Goal: Obtain resource: Download file/media

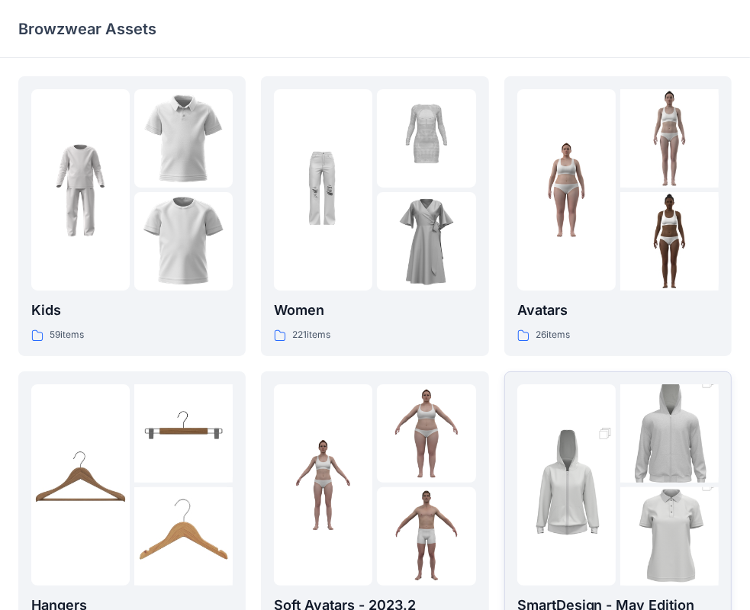
click at [682, 519] on img at bounding box center [669, 537] width 98 height 148
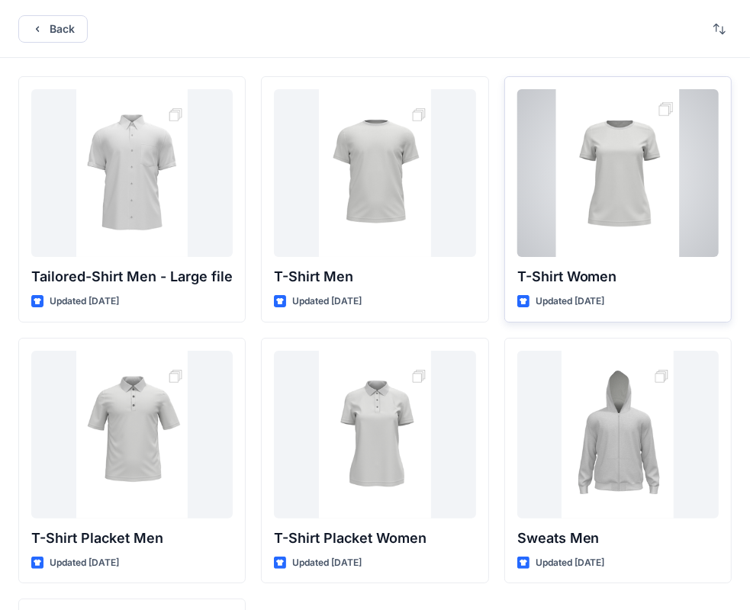
click at [619, 220] on div at bounding box center [617, 173] width 201 height 168
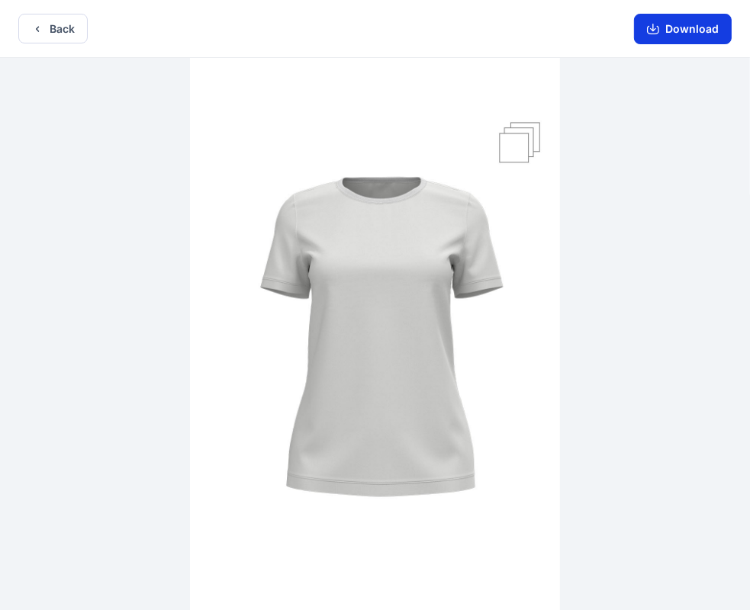
click at [685, 30] on button "Download" at bounding box center [683, 29] width 98 height 31
click at [42, 27] on icon "button" at bounding box center [37, 29] width 12 height 12
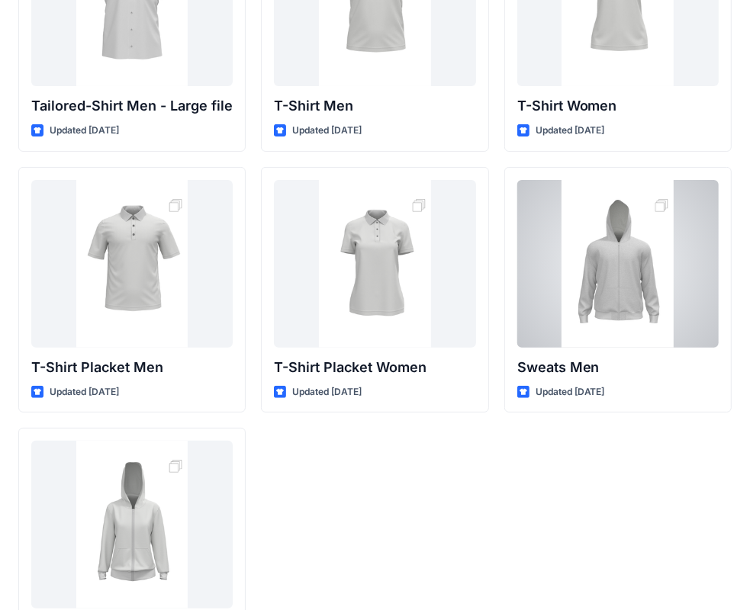
scroll to position [229, 0]
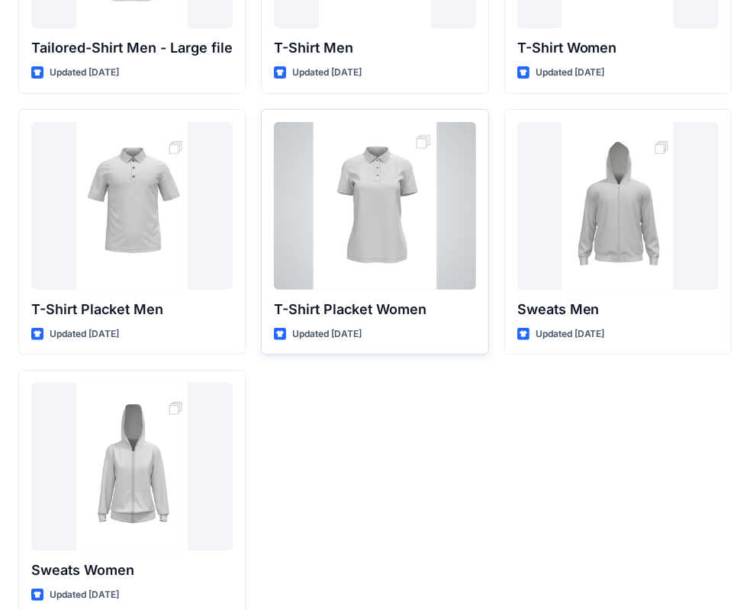
click at [378, 224] on div at bounding box center [374, 206] width 201 height 168
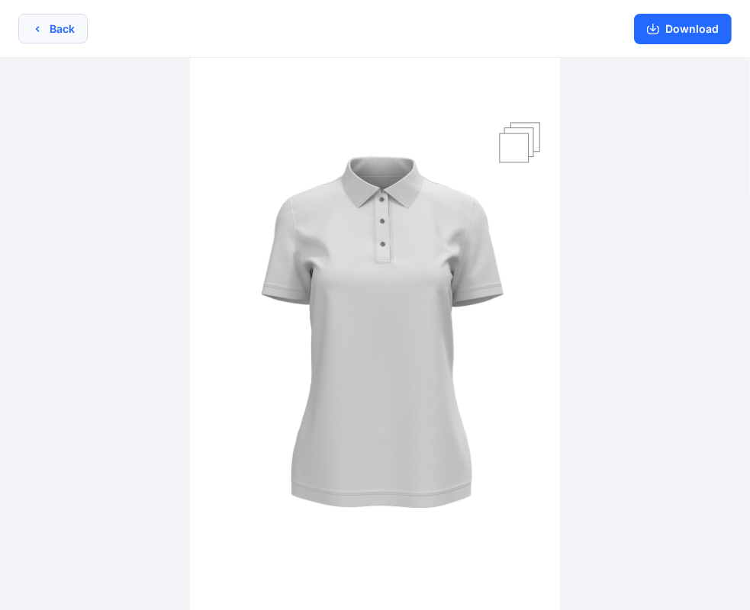
click at [37, 36] on button "Back" at bounding box center [52, 29] width 69 height 30
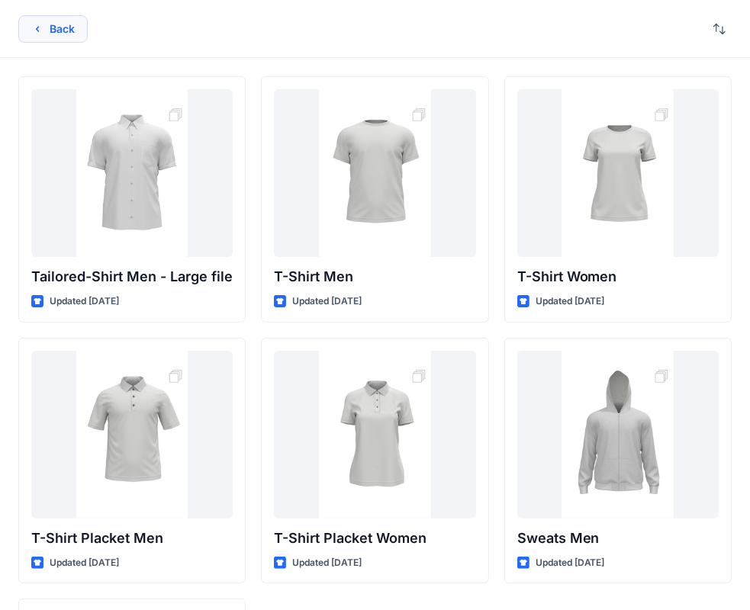
click at [36, 31] on icon "button" at bounding box center [37, 29] width 12 height 12
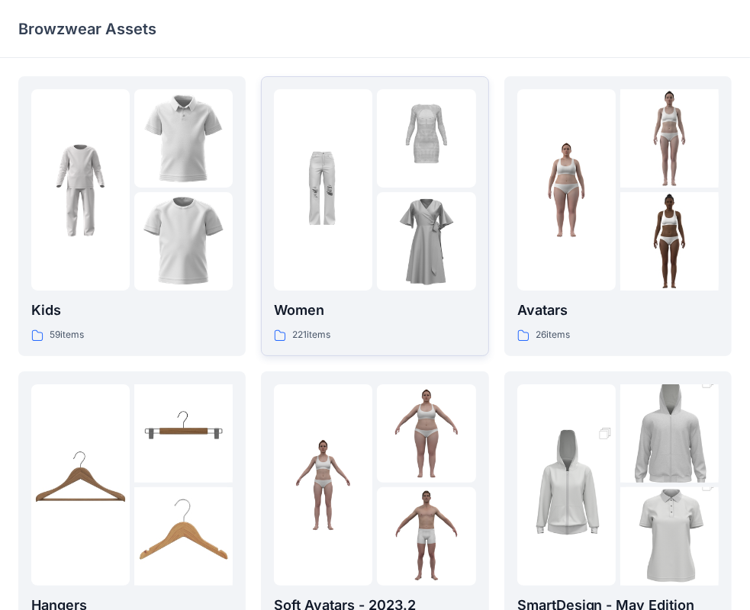
click at [409, 188] on div at bounding box center [426, 189] width 98 height 201
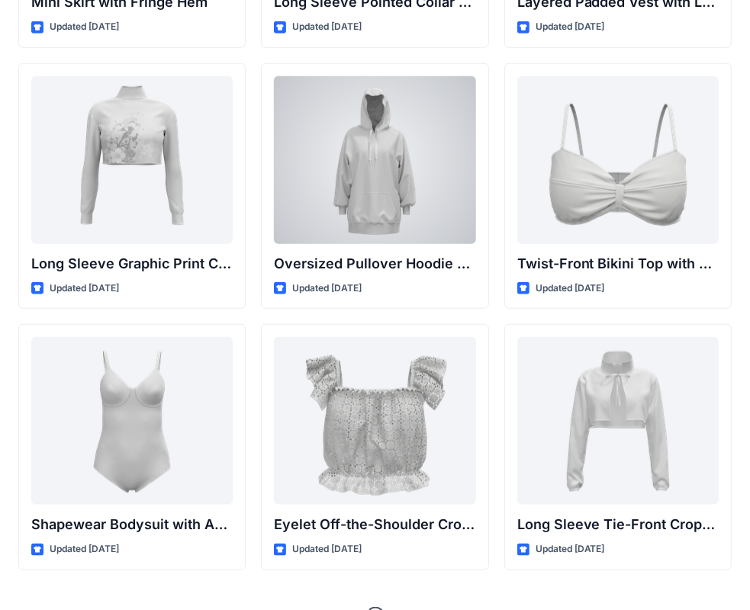
scroll to position [4744, 0]
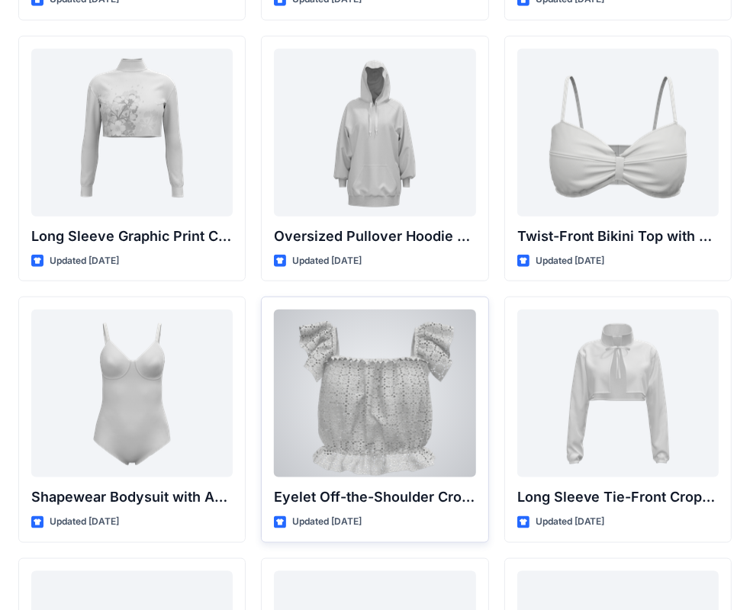
drag, startPoint x: 374, startPoint y: 380, endPoint x: 359, endPoint y: 390, distance: 18.2
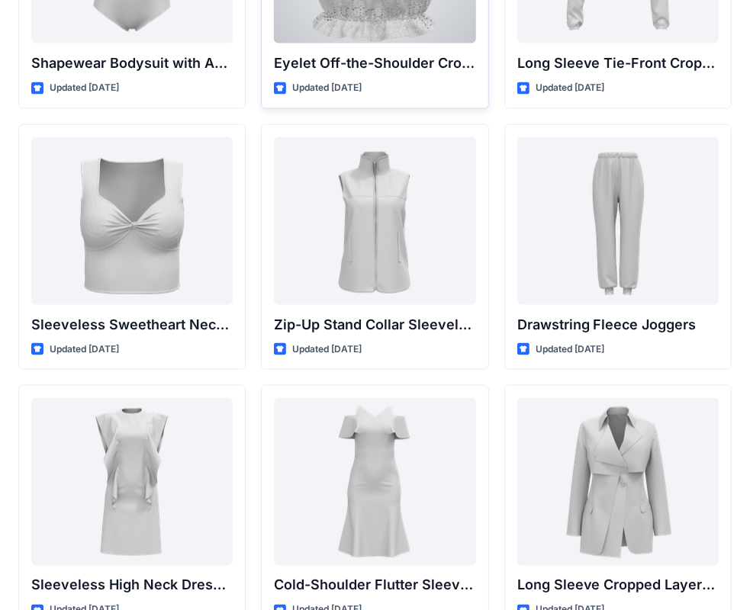
scroll to position [5202, 0]
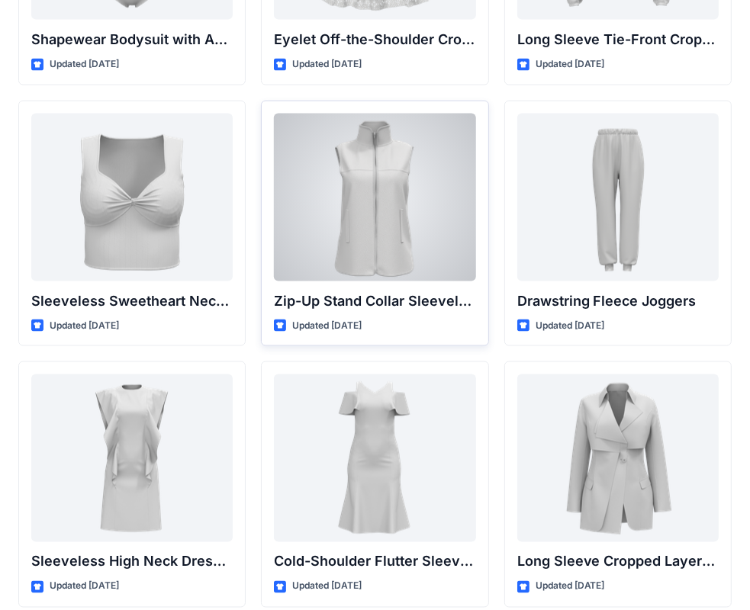
drag, startPoint x: 312, startPoint y: 342, endPoint x: 317, endPoint y: 323, distance: 19.1
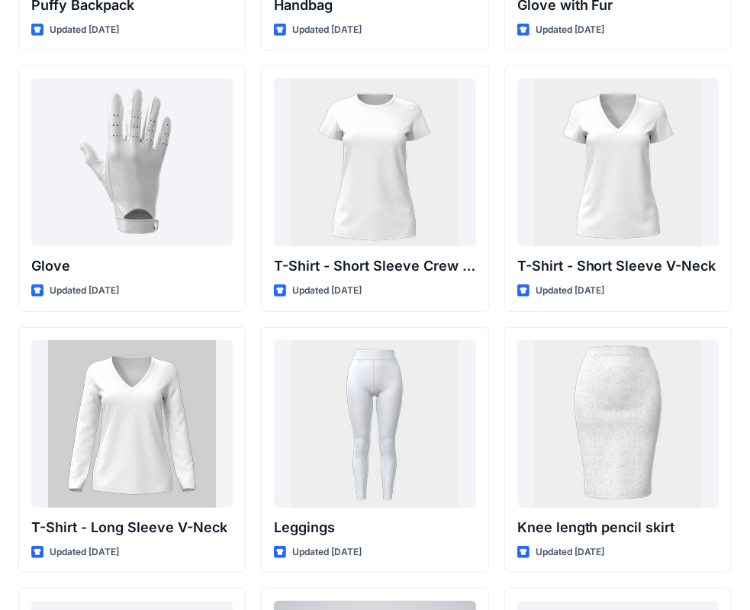
scroll to position [11975, 0]
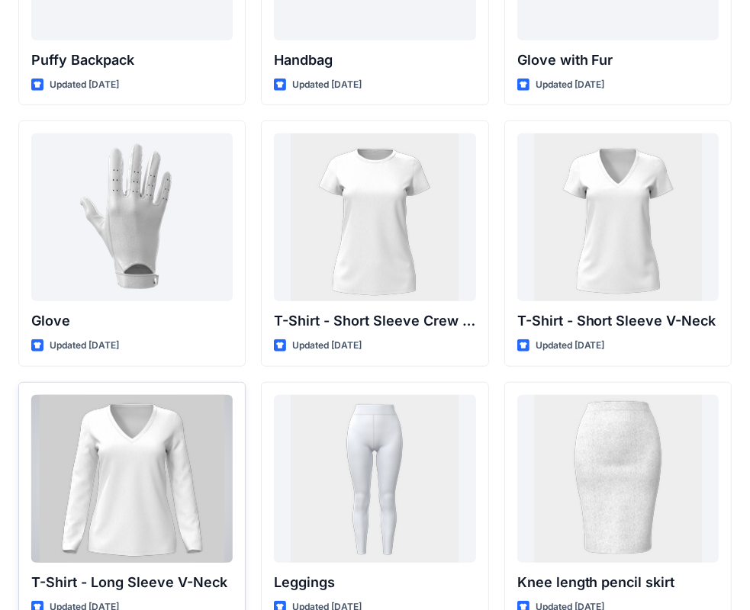
click at [145, 461] on div at bounding box center [131, 479] width 201 height 168
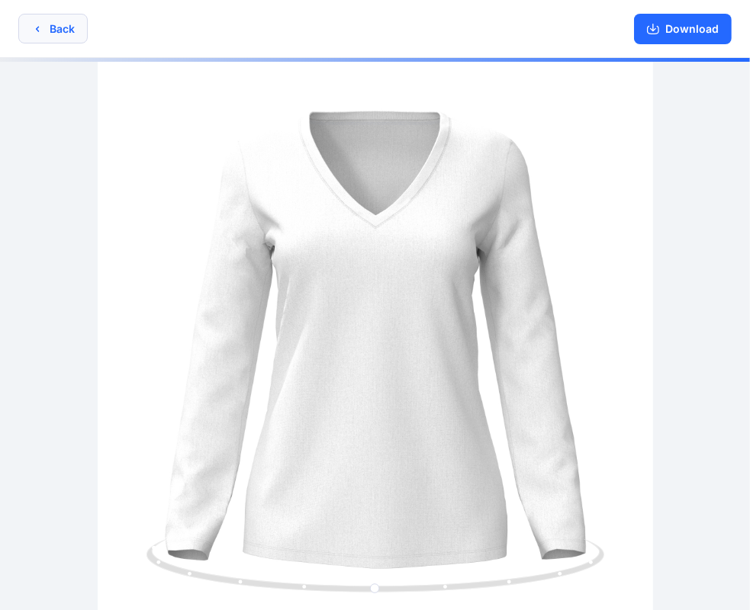
click at [53, 24] on button "Back" at bounding box center [52, 29] width 69 height 30
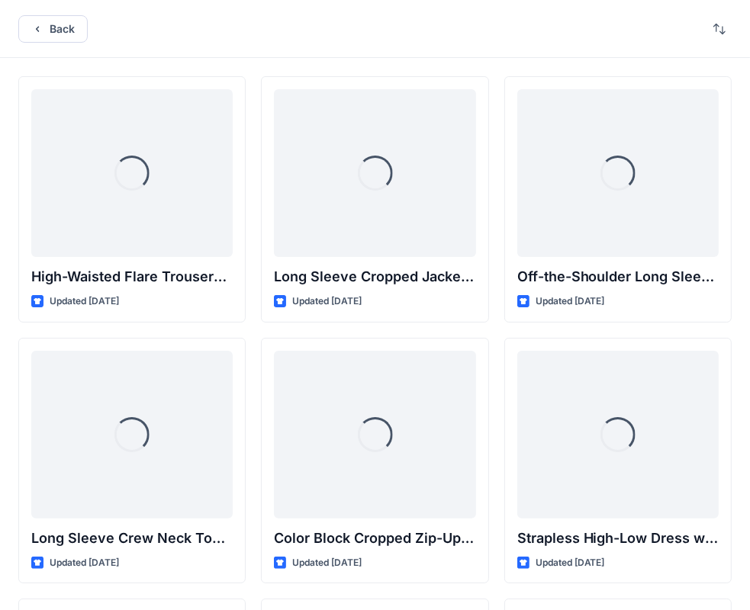
scroll to position [11975, 0]
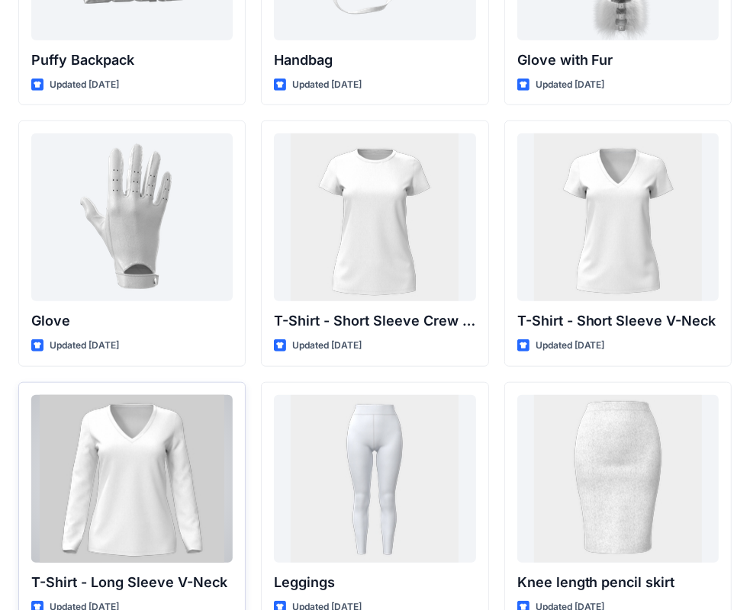
click at [105, 499] on div at bounding box center [131, 479] width 201 height 168
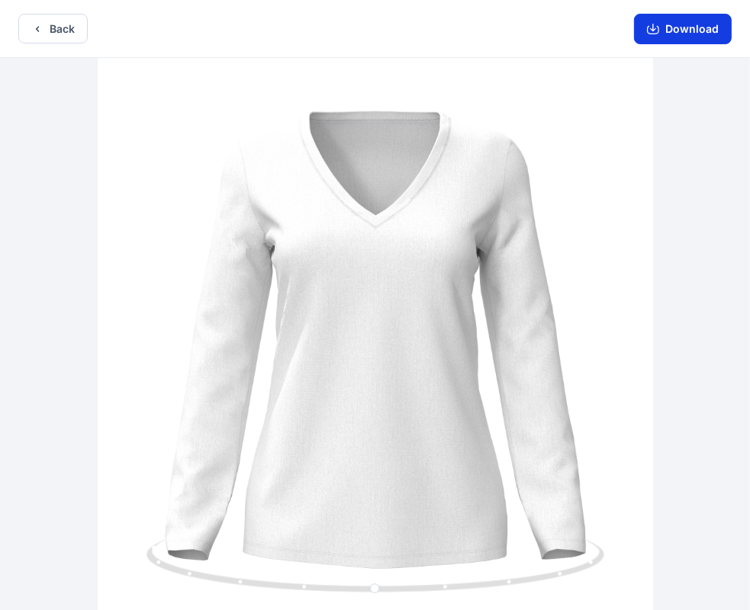
click at [690, 33] on button "Download" at bounding box center [683, 29] width 98 height 31
click at [53, 34] on button "Back" at bounding box center [52, 29] width 69 height 30
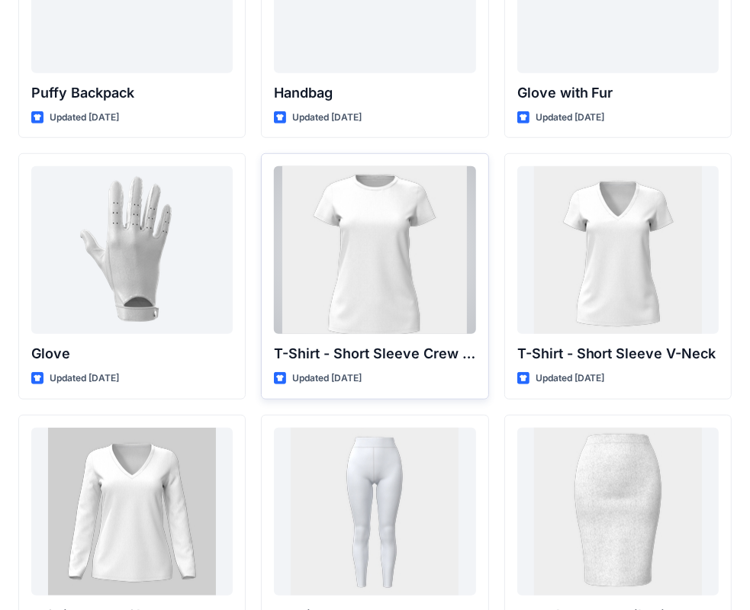
scroll to position [11999, 0]
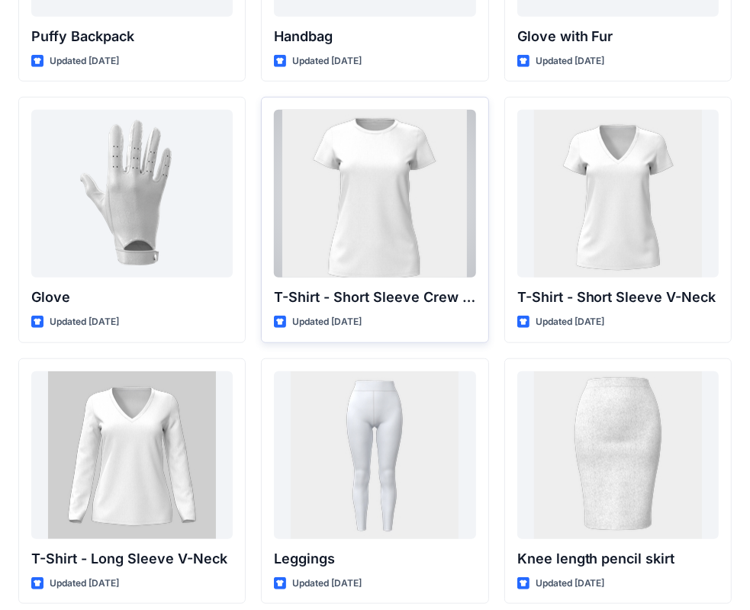
click at [397, 222] on div at bounding box center [374, 194] width 201 height 168
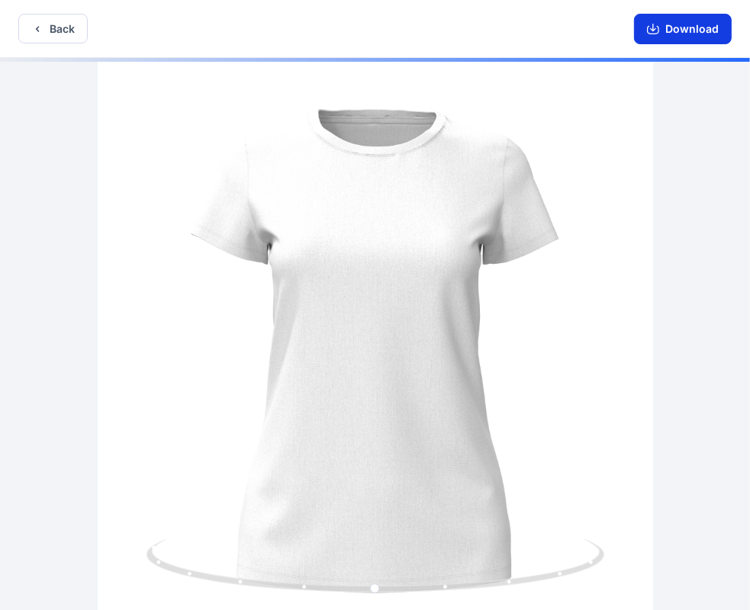
click at [695, 28] on button "Download" at bounding box center [683, 29] width 98 height 31
